Goal: Task Accomplishment & Management: Manage account settings

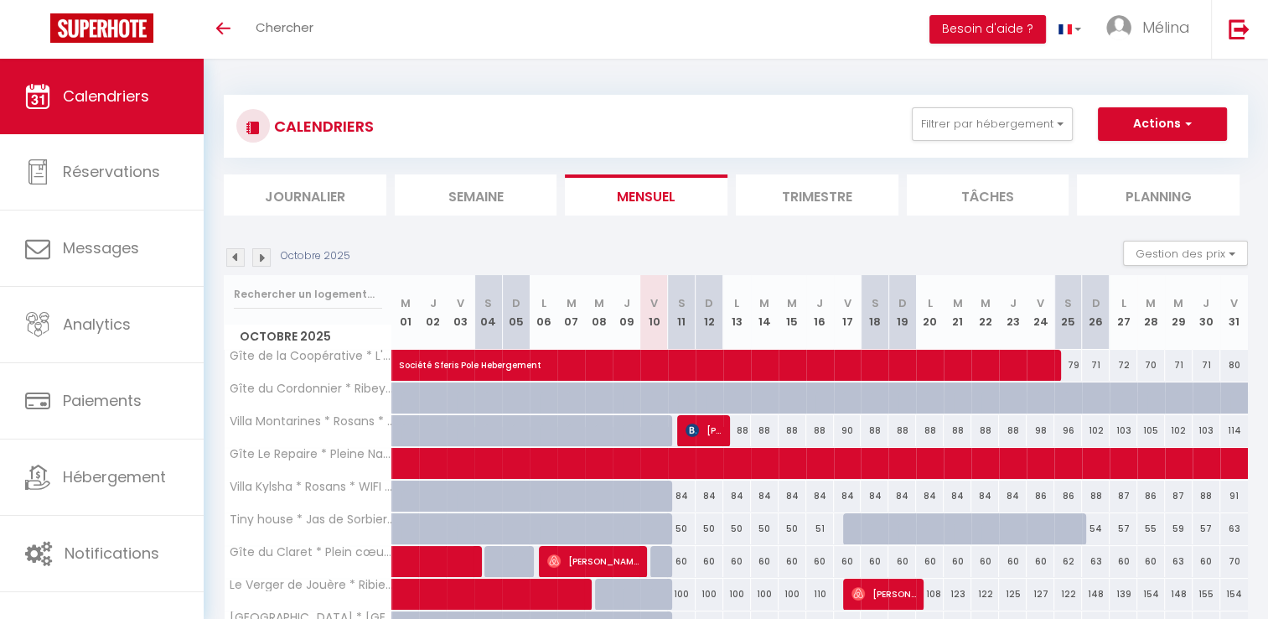
scroll to position [91, 0]
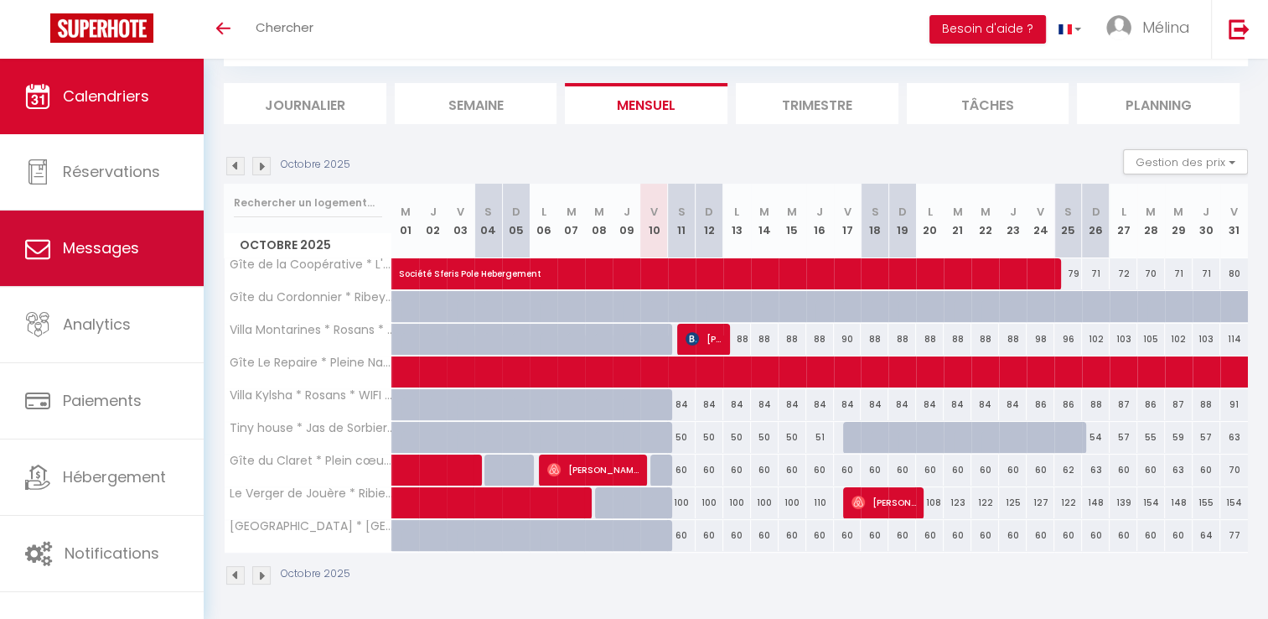
click at [170, 243] on link "Messages" at bounding box center [102, 247] width 204 height 75
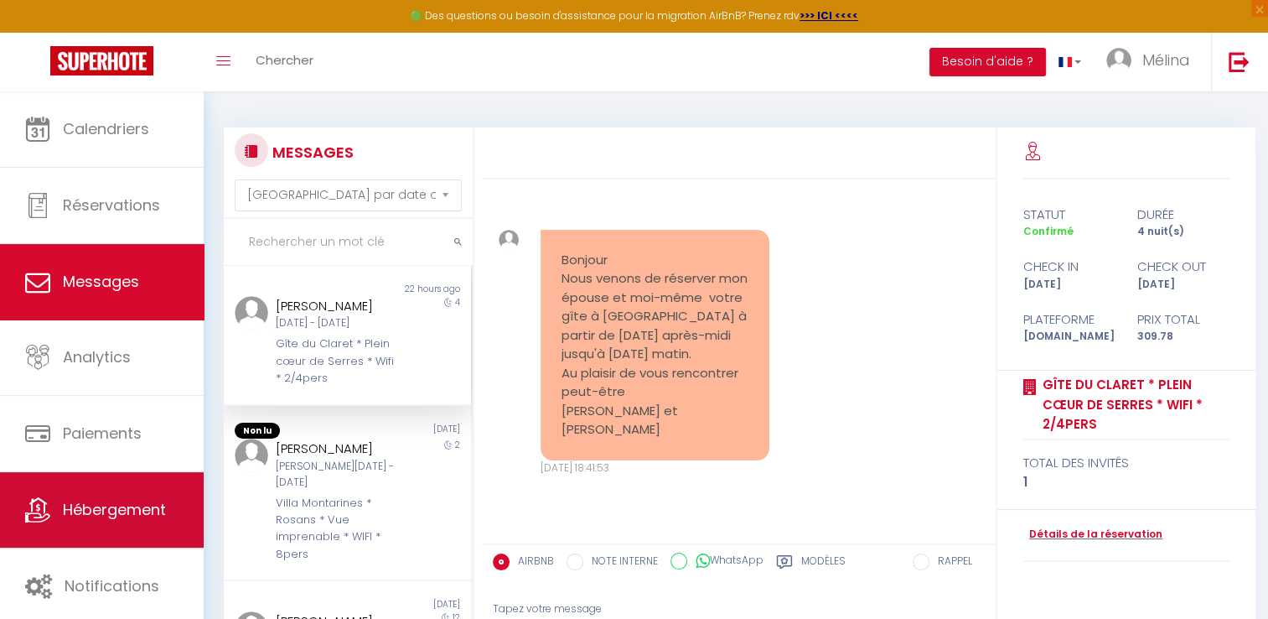
scroll to position [7690, 0]
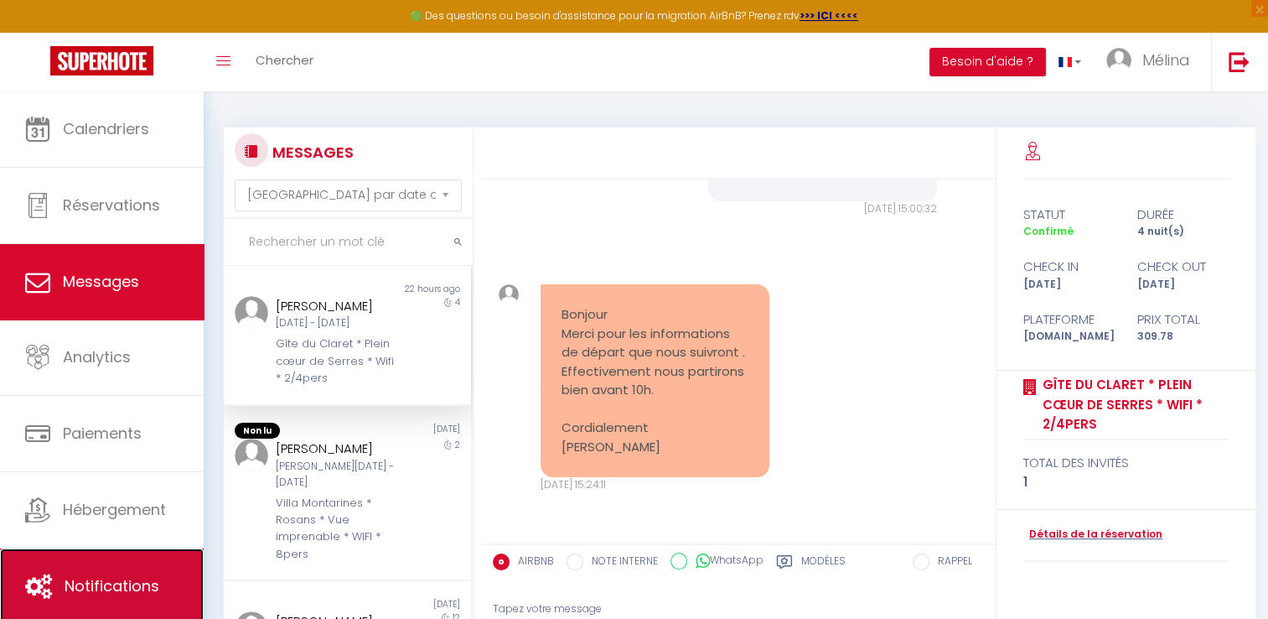
click at [129, 599] on link "Notifications" at bounding box center [102, 585] width 204 height 75
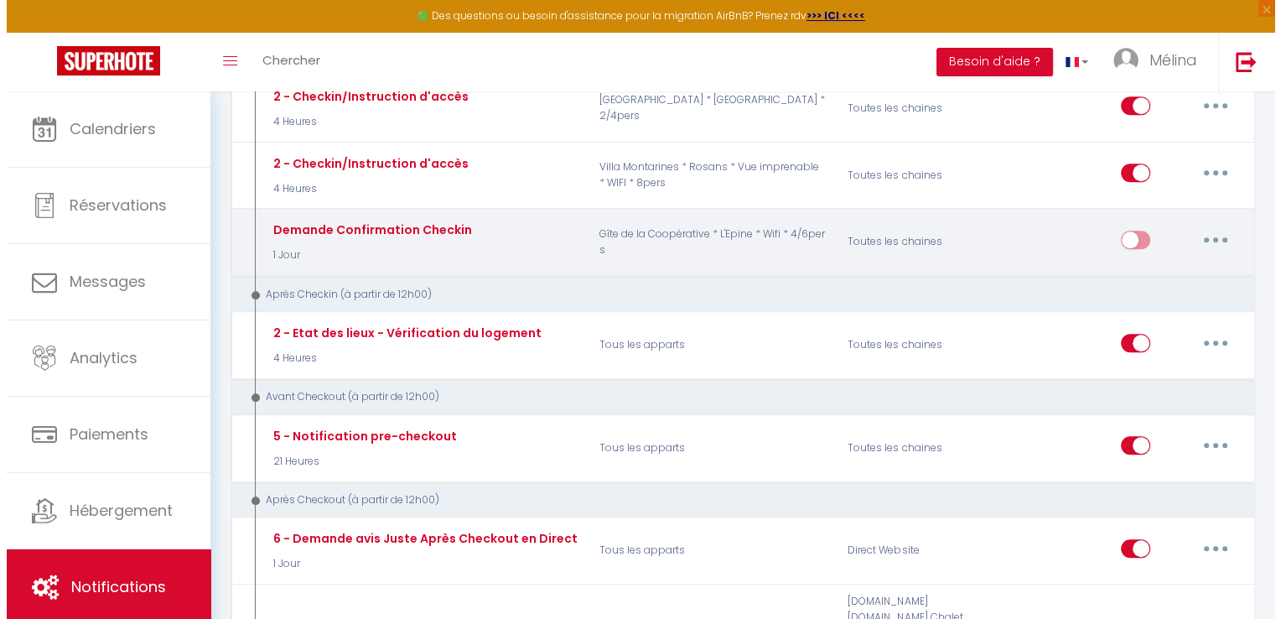
scroll to position [671, 0]
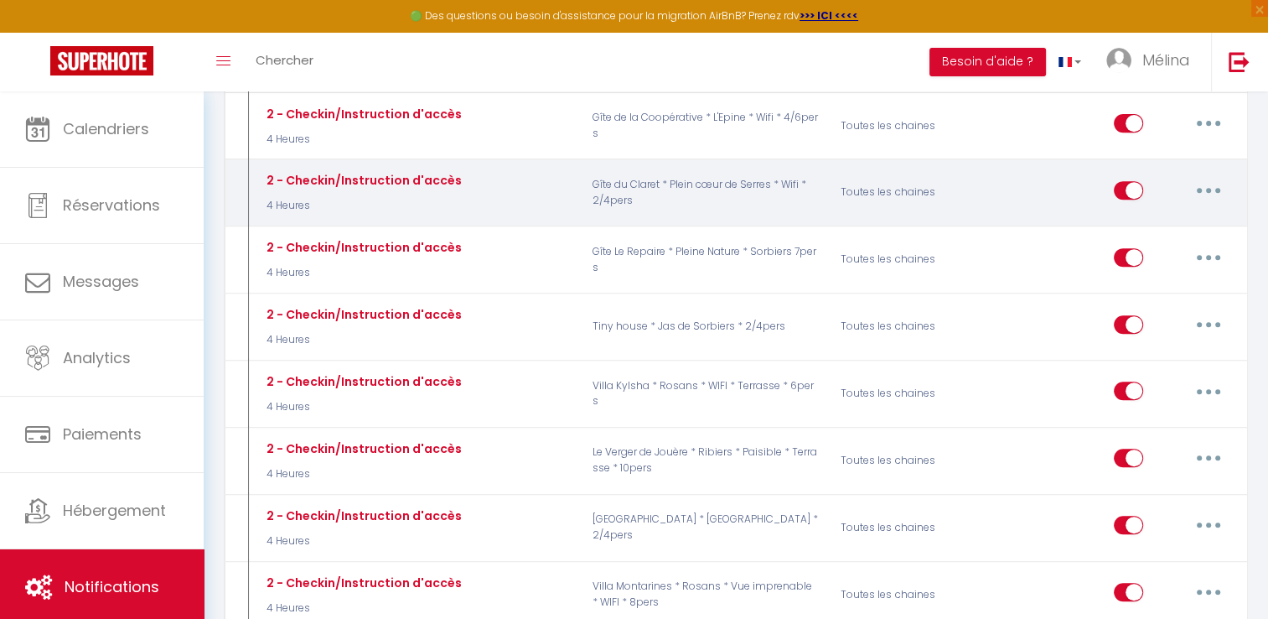
click at [1214, 177] on button "button" at bounding box center [1208, 190] width 47 height 27
click at [1154, 217] on link "Editer" at bounding box center [1165, 228] width 124 height 29
type input "2 - Checkin/Instruction d'accès"
select select "4 Heures"
select select "if_deposit_is_paid"
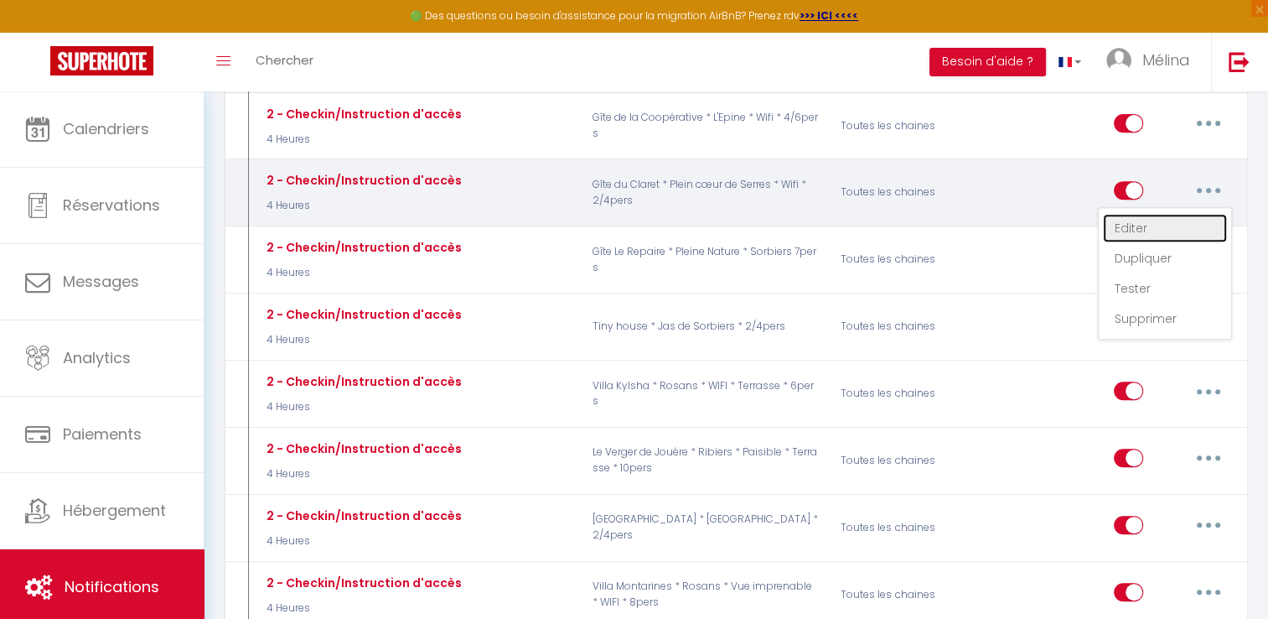
checkbox input "true"
checkbox input "false"
radio input "true"
type input "Procédure d'accès - [RENTAL:NAME] - [GUEST:FIRST_NAME]"
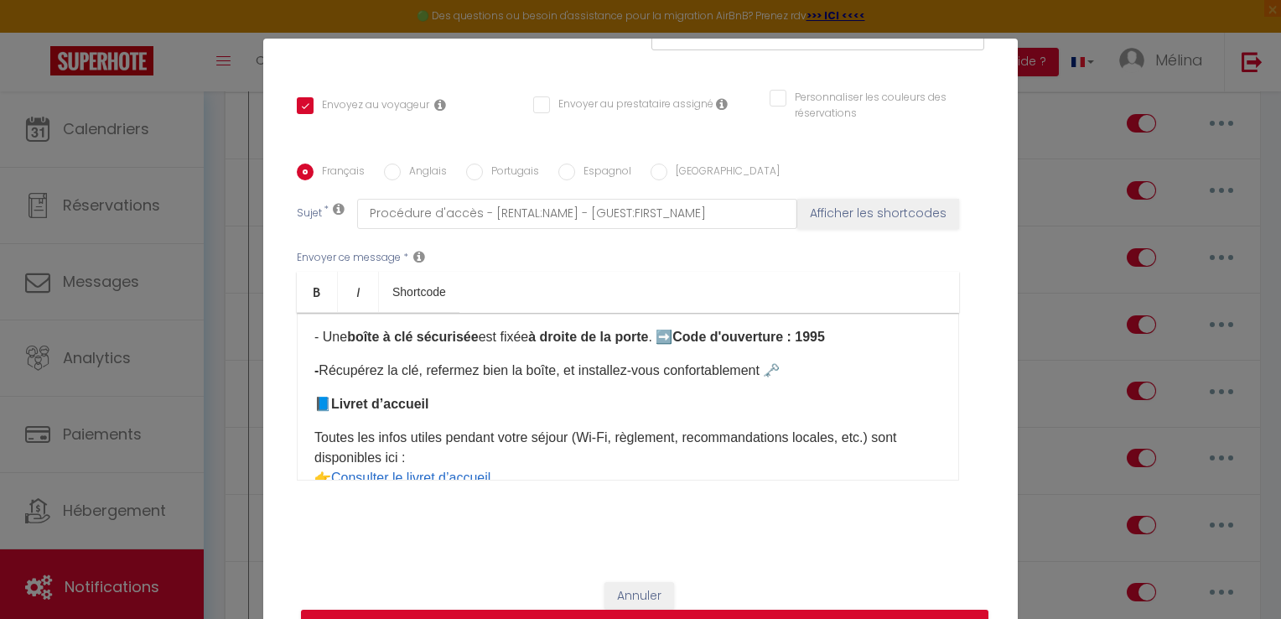
scroll to position [585, 0]
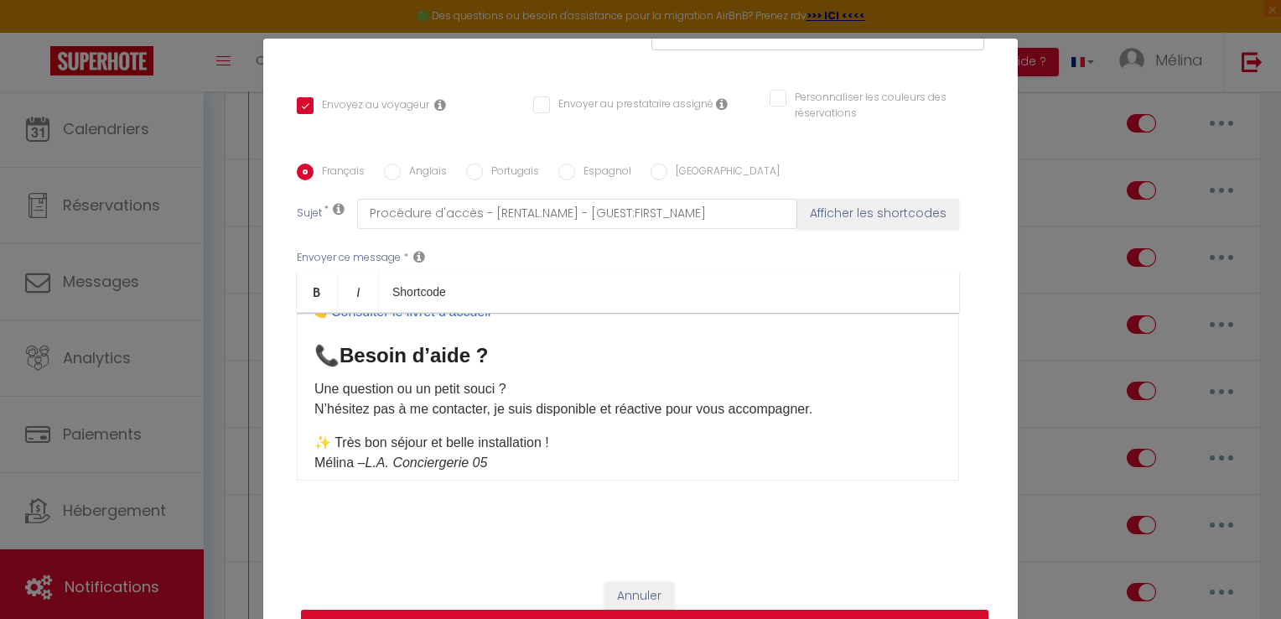
click at [537, 322] on p "Toutes les infos utiles pendant votre séjour (Wi-Fi, règlement, recommandations…" at bounding box center [627, 292] width 627 height 60
click at [594, 320] on p "Toutes les infos utiles pendant votre séjour (Wi-Fi, règlement, recommandations…" at bounding box center [627, 292] width 627 height 60
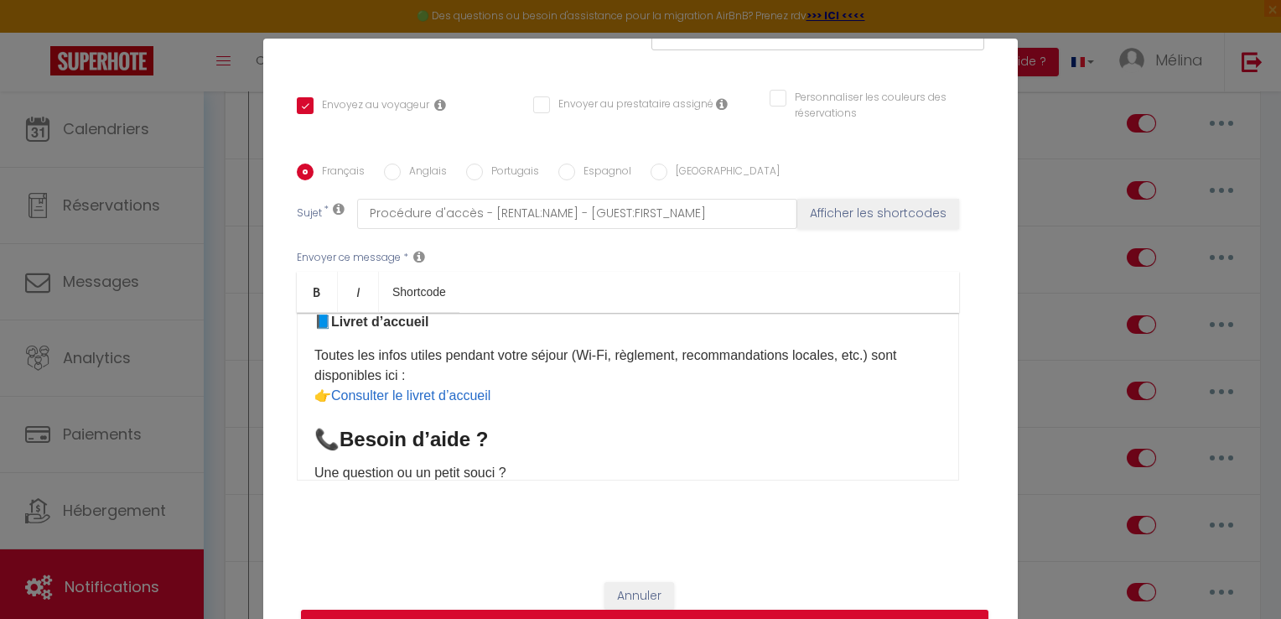
click at [600, 395] on p "Toutes les infos utiles pendant votre séjour (Wi-Fi, règlement, recommandations…" at bounding box center [627, 375] width 627 height 60
click at [599, 395] on p "Toutes les infos utiles pendant votre séjour (Wi-Fi, règlement, recommandations…" at bounding box center [627, 375] width 627 height 60
click at [539, 452] on div "Bonjour [GUEST:FIRST_NAME], Bienvenue ! 🏡 L’arrivée est autonome , vous pouvez …" at bounding box center [628, 397] width 662 height 168
click at [513, 406] on p "Toutes les infos utiles pendant votre séjour (règlement, recommandations locale…" at bounding box center [627, 375] width 627 height 60
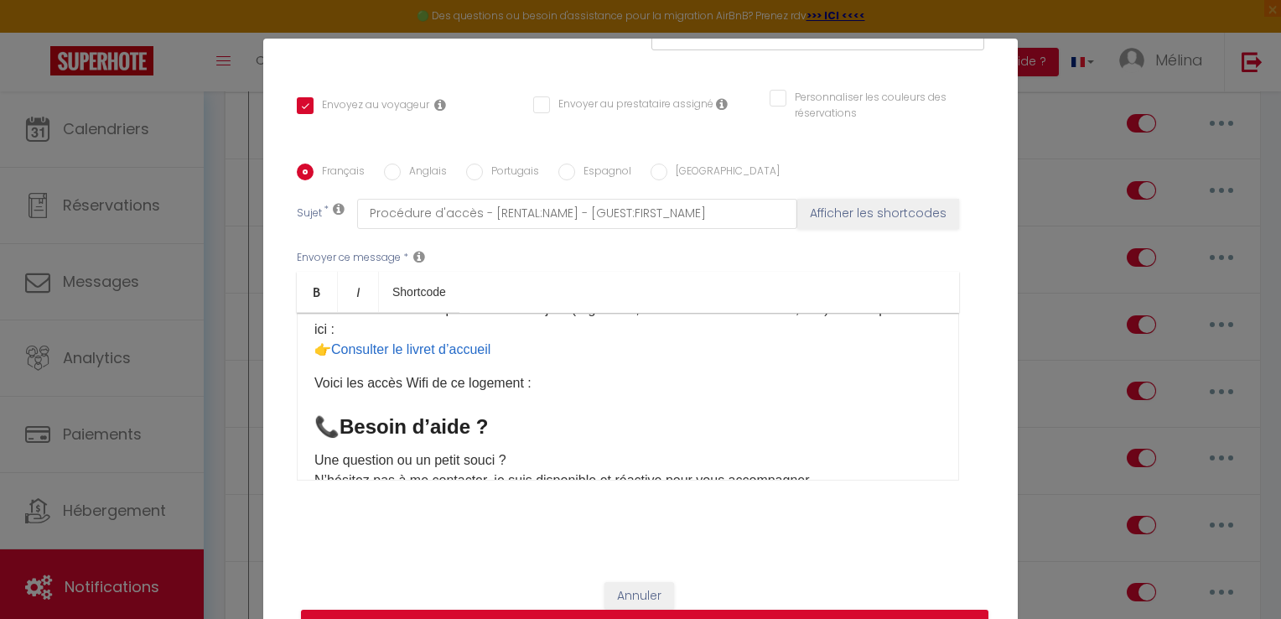
scroll to position [585, 0]
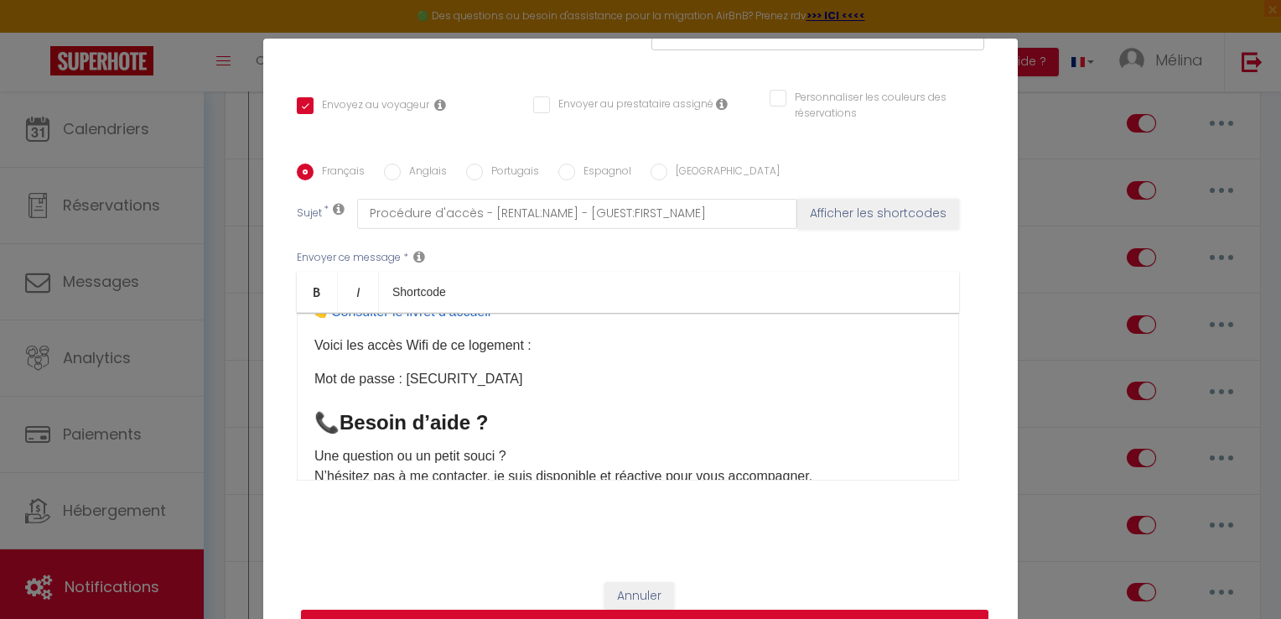
click at [571, 355] on p "Voici les accès Wifi de ce logement :" at bounding box center [627, 345] width 627 height 20
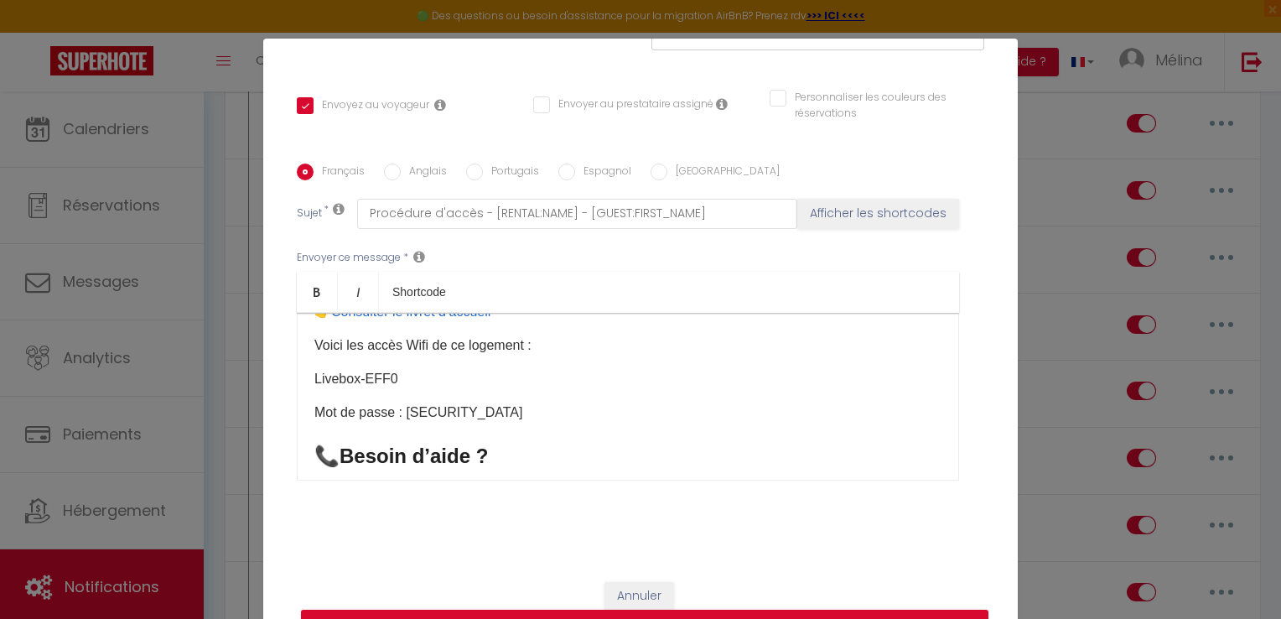
click at [314, 423] on p "Mot de passe : [SECURITY_DATA]" at bounding box center [627, 412] width 627 height 20
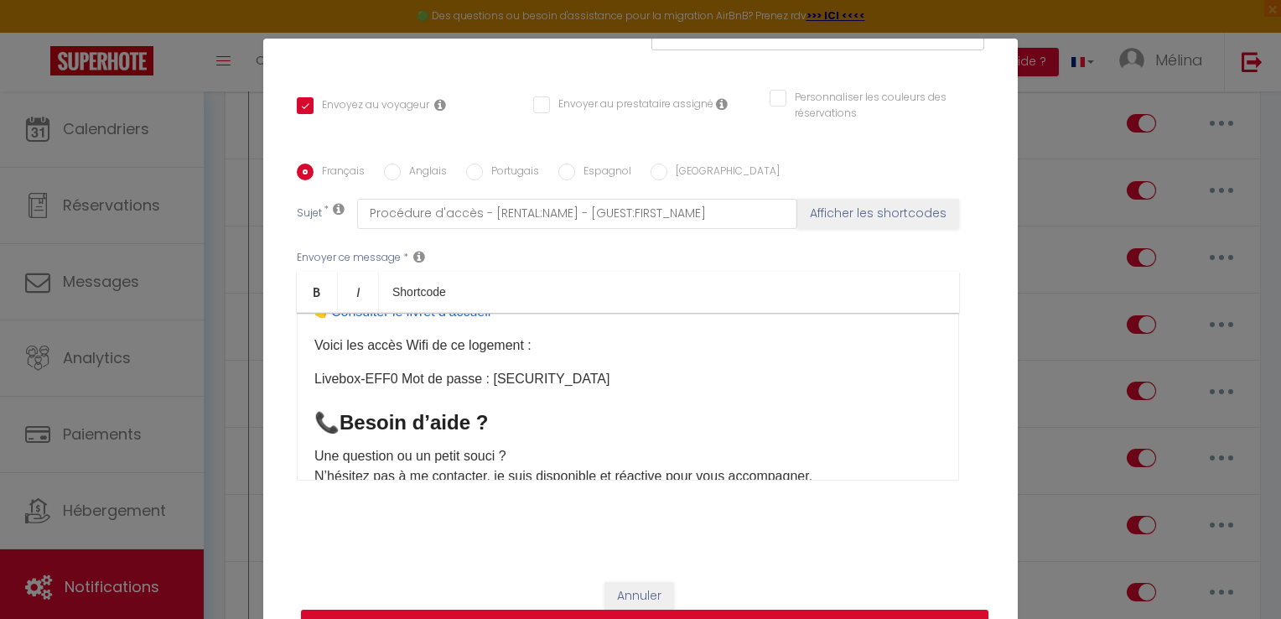
click at [305, 414] on div "Bonjour [GUEST:FIRST_NAME], Bienvenue ! 🏡 L’arrivée est autonome , vous pouvez …" at bounding box center [628, 397] width 662 height 168
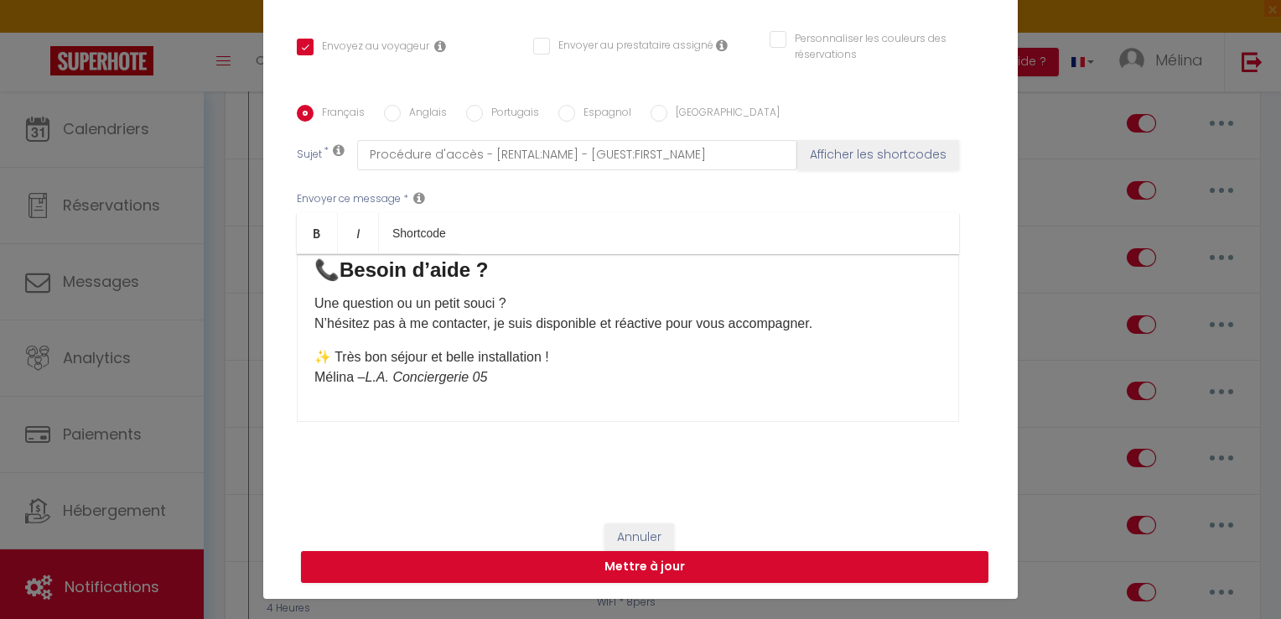
scroll to position [75, 0]
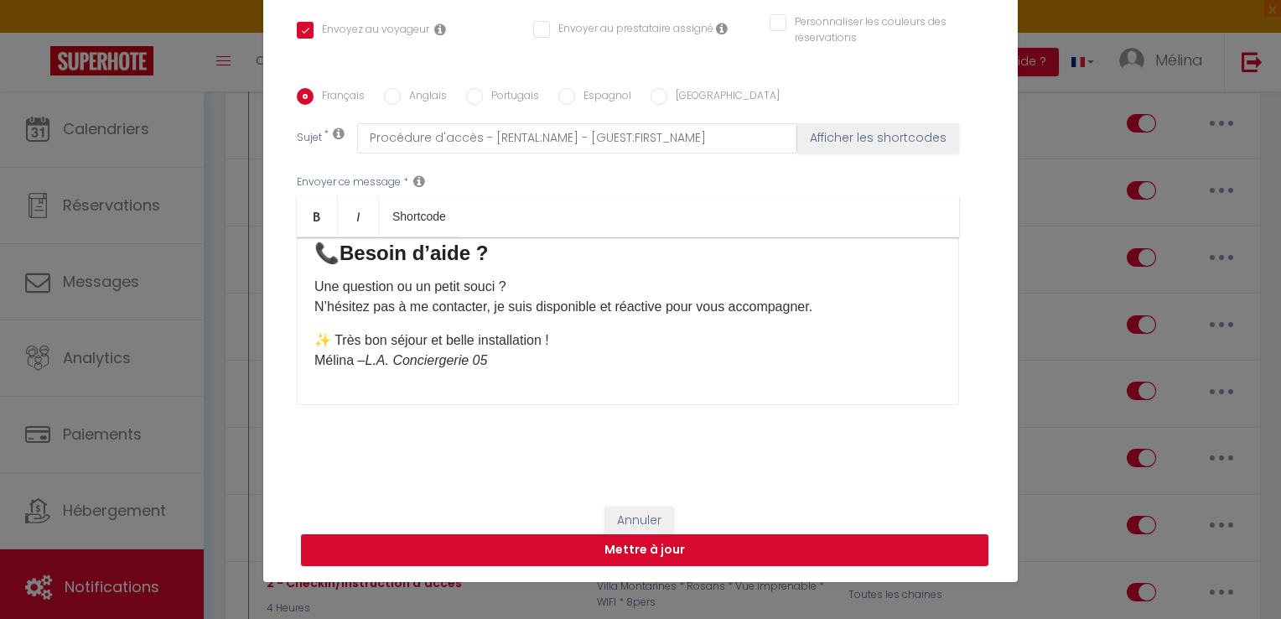
click at [756, 548] on button "Mettre à jour" at bounding box center [644, 550] width 687 height 32
checkbox input "true"
checkbox input "false"
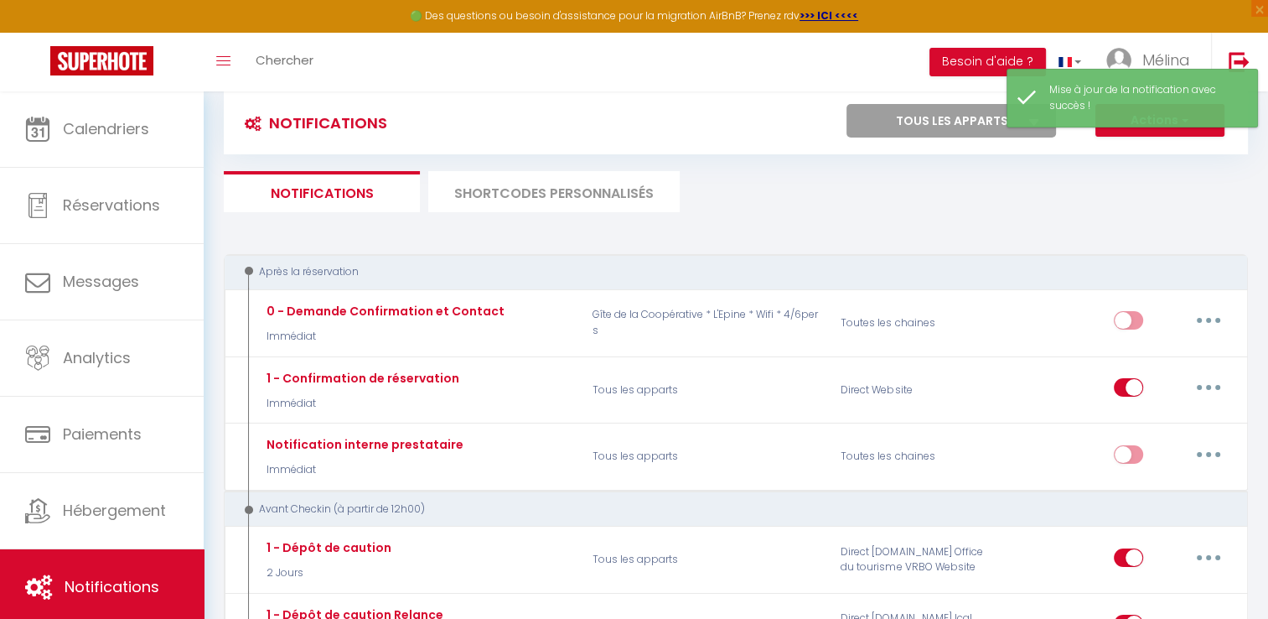
scroll to position [0, 0]
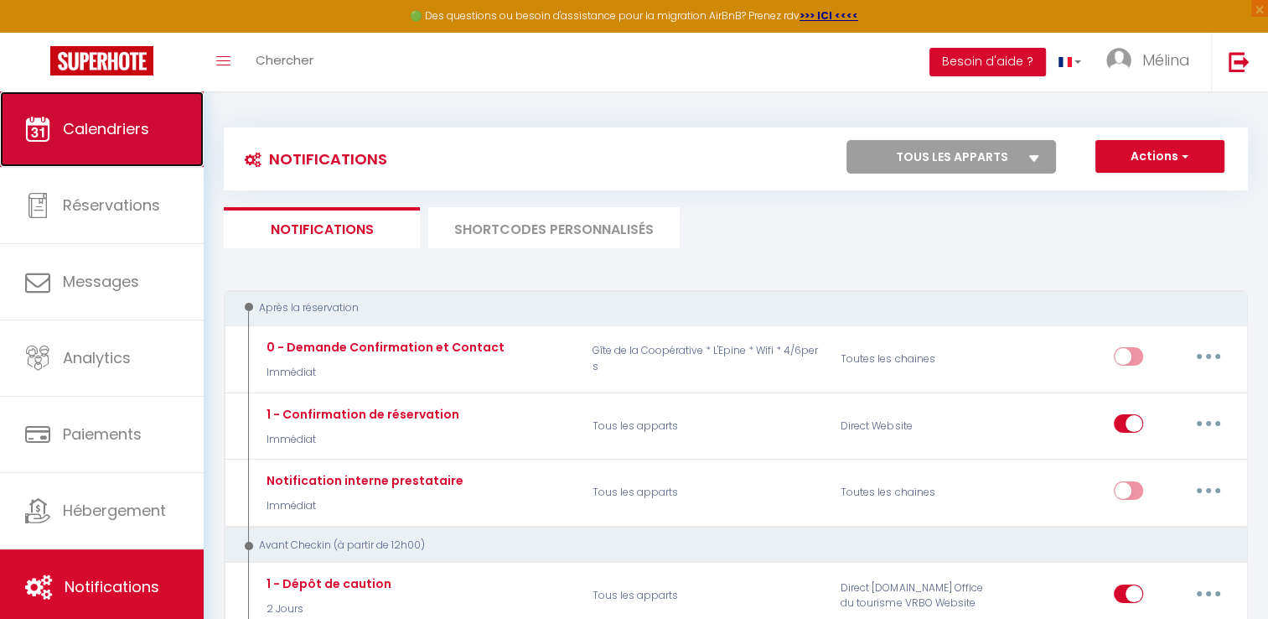
click at [112, 116] on link "Calendriers" at bounding box center [102, 128] width 204 height 75
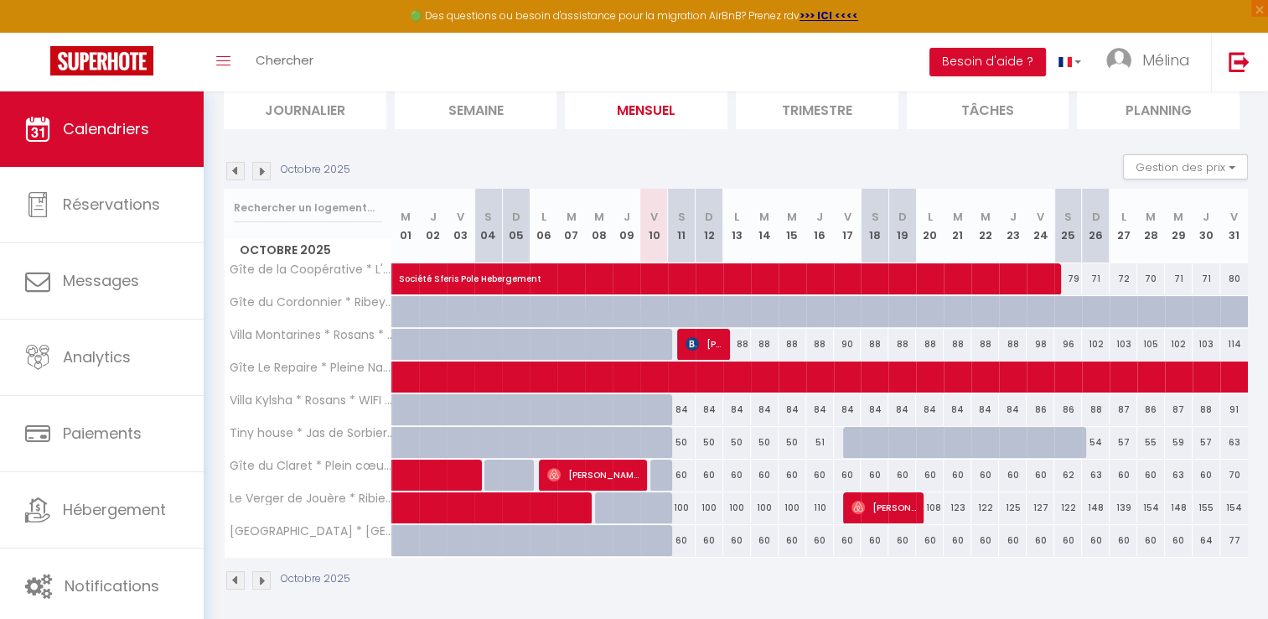
scroll to position [124, 0]
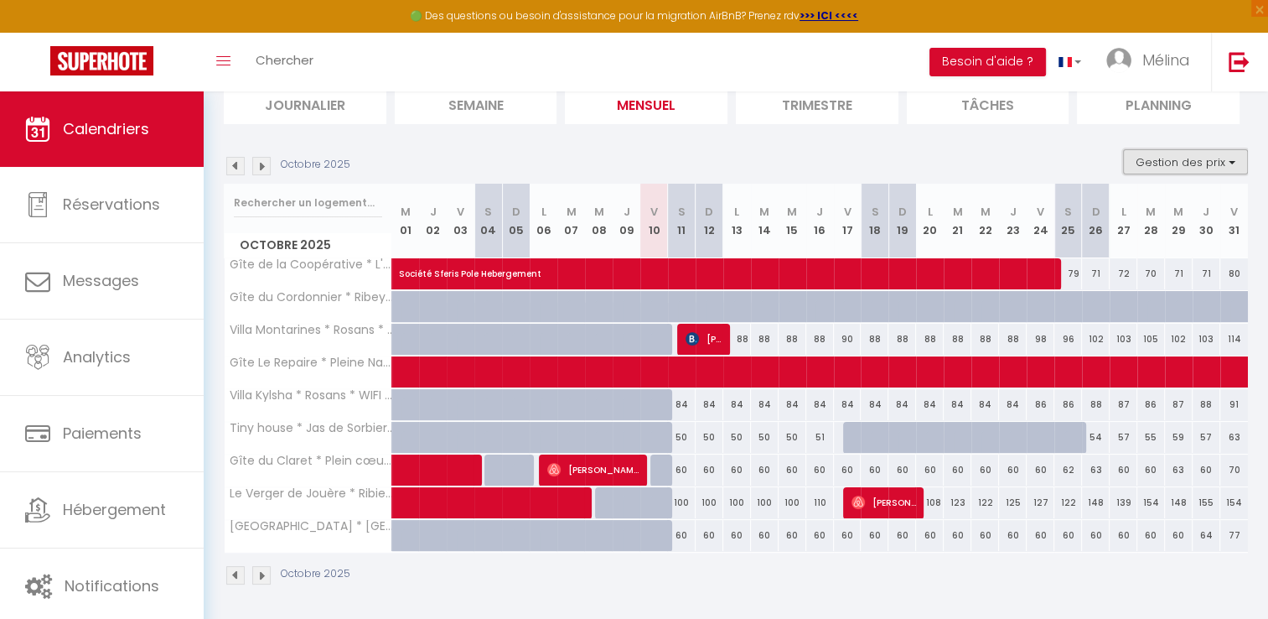
click at [1220, 170] on button "Gestion des prix" at bounding box center [1185, 161] width 125 height 25
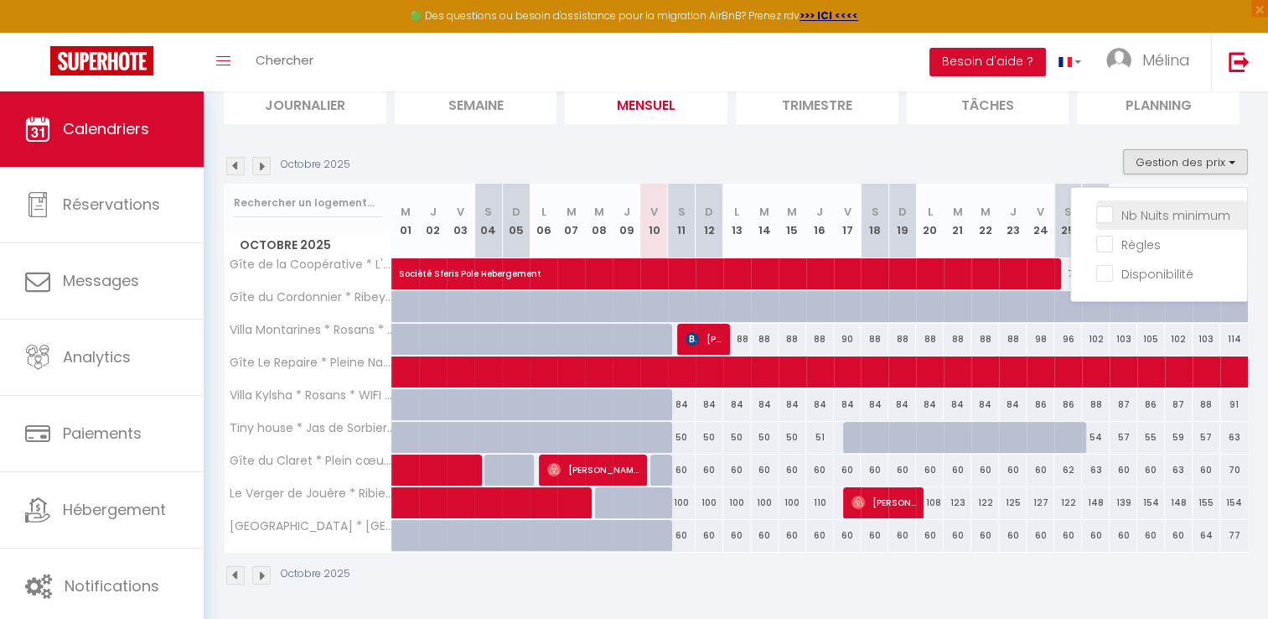
click at [1144, 223] on label "Nb Nuits minimum" at bounding box center [1171, 215] width 117 height 18
click at [1144, 222] on input "Nb Nuits minimum" at bounding box center [1172, 213] width 151 height 17
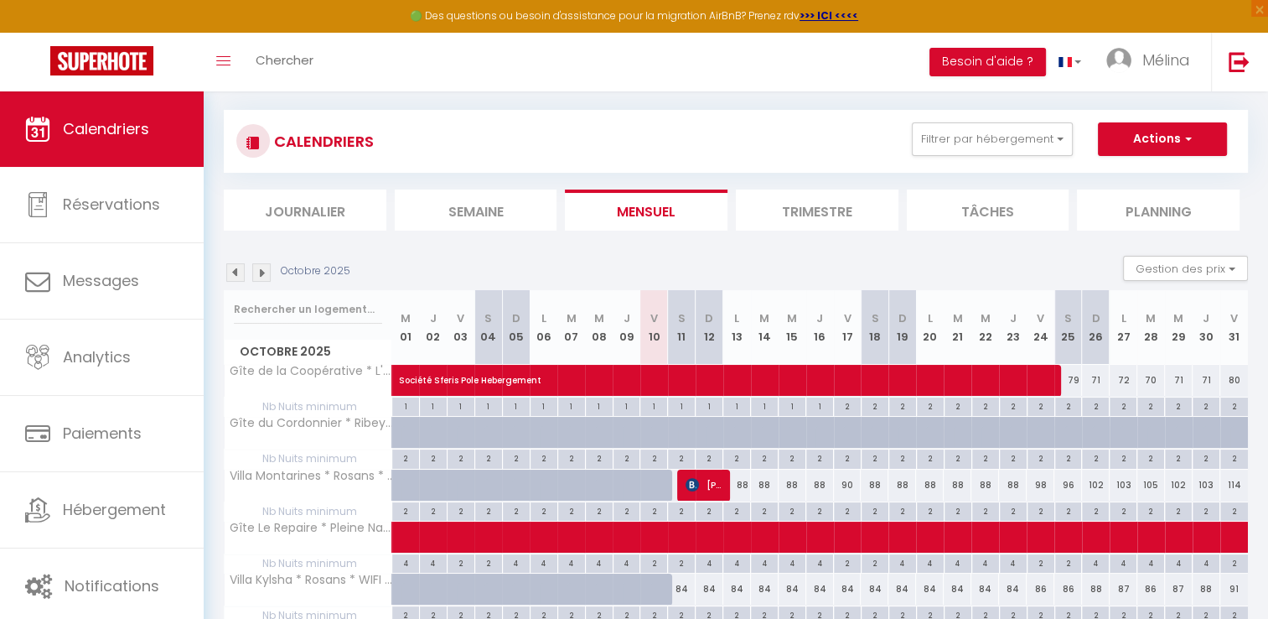
scroll to position [298, 0]
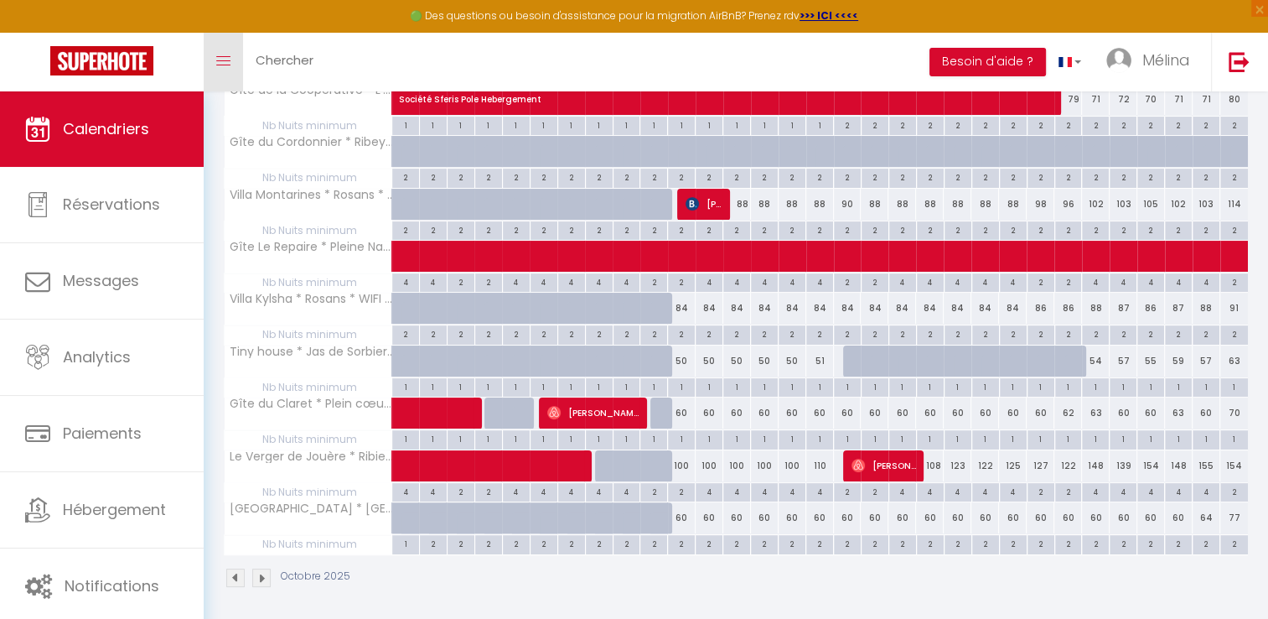
click at [218, 65] on icon "Toggle menubar" at bounding box center [223, 61] width 14 height 10
